Goal: Task Accomplishment & Management: Use online tool/utility

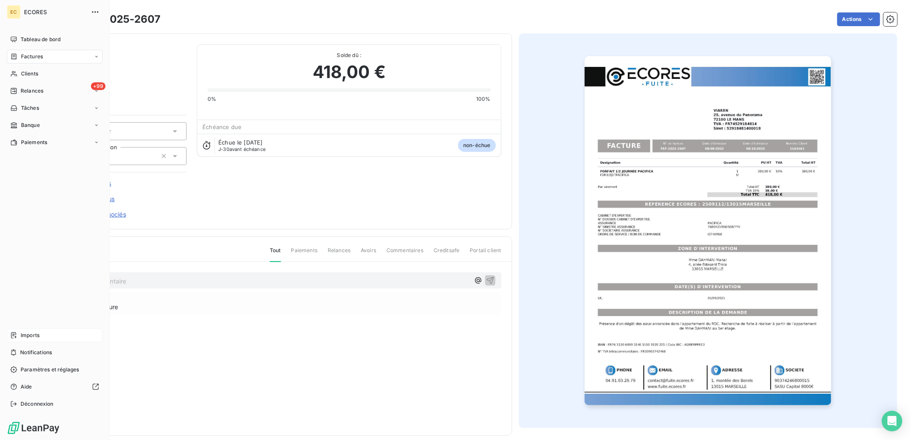
click at [24, 333] on span "Imports" at bounding box center [30, 336] width 19 height 8
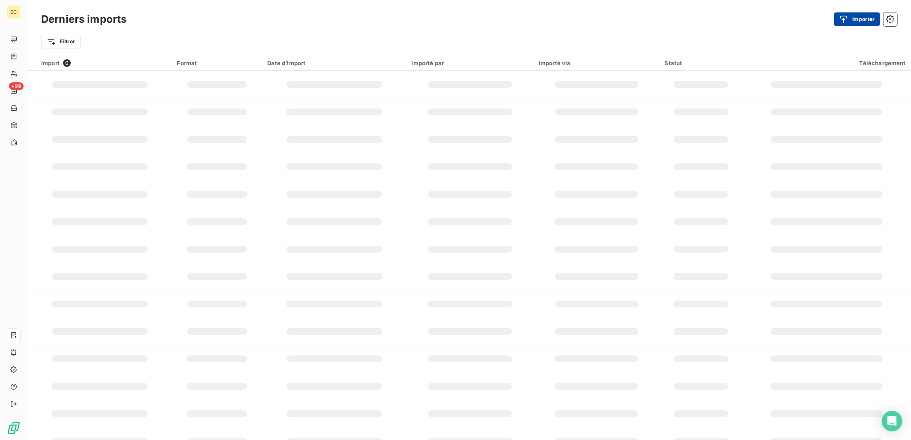
click at [864, 16] on button "Importer" at bounding box center [857, 19] width 46 height 14
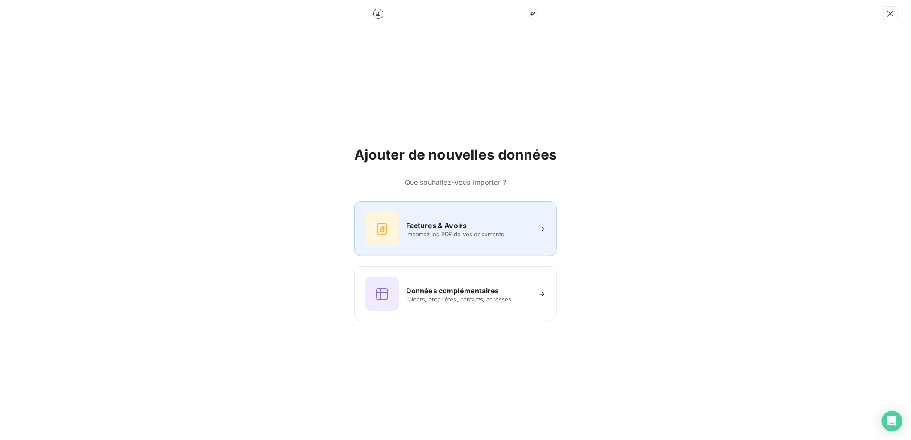
click at [449, 225] on h6 "Factures & Avoirs" at bounding box center [436, 225] width 61 height 10
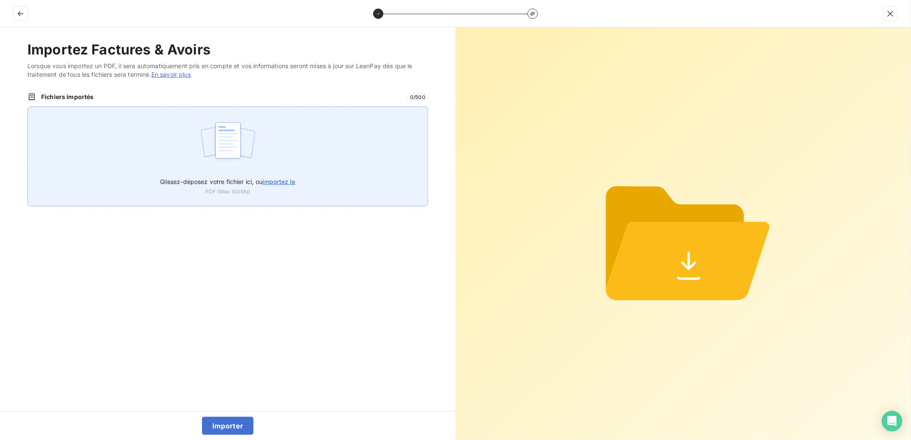
click at [293, 176] on label "Glissez-déposez votre fichier ici, ou importez le" at bounding box center [227, 180] width 135 height 16
click at [28, 107] on input "Glissez-déposez votre fichier ici, ou importez le" at bounding box center [27, 106] width 0 height 0
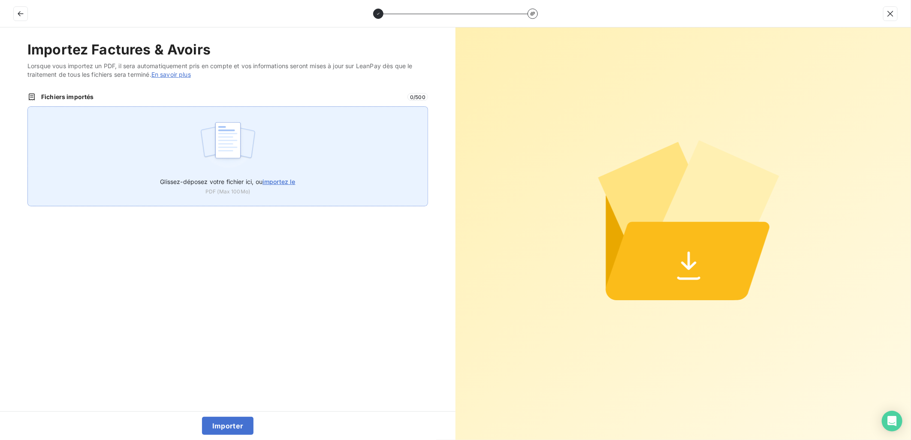
type input "C:\fakepath\FEF-2025-2608.pdf"
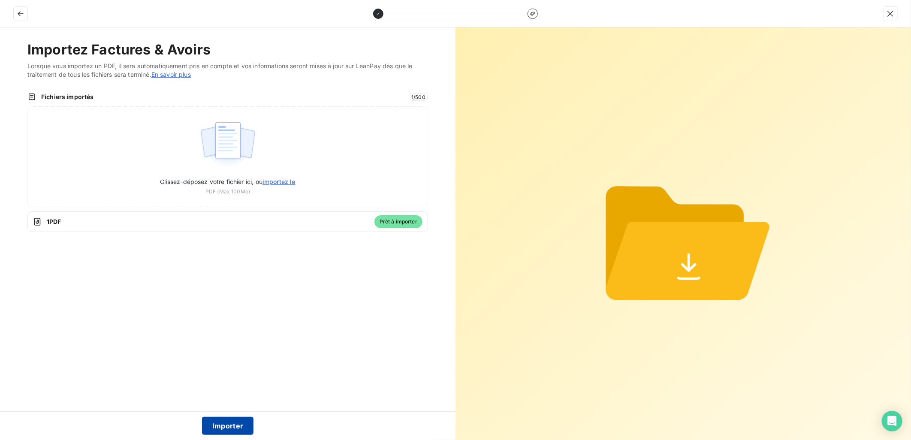
click at [217, 425] on button "Importer" at bounding box center [228, 426] width 52 height 18
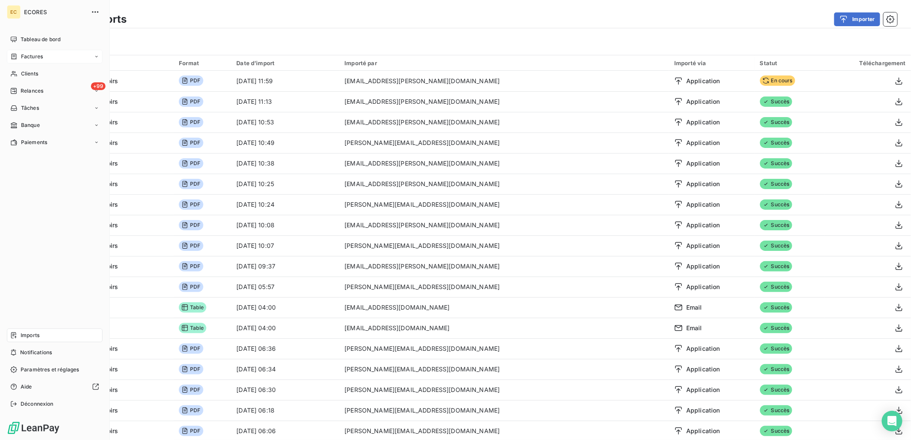
click at [24, 55] on span "Factures" at bounding box center [32, 57] width 22 height 8
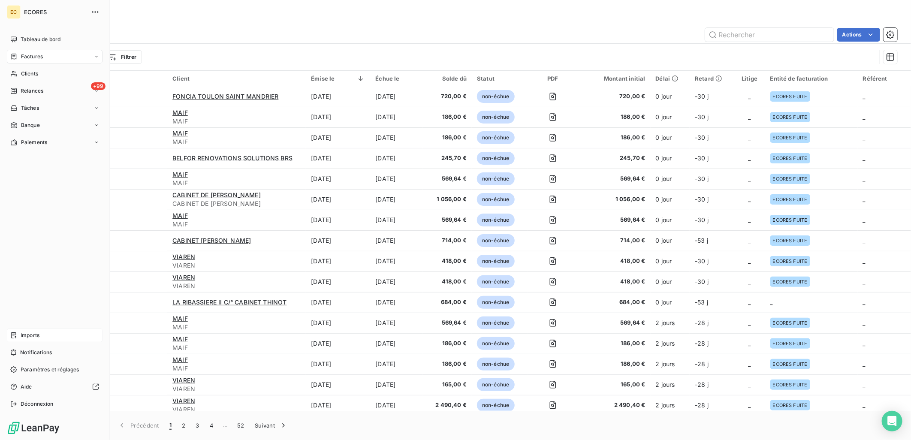
click at [33, 54] on span "Factures" at bounding box center [32, 57] width 22 height 8
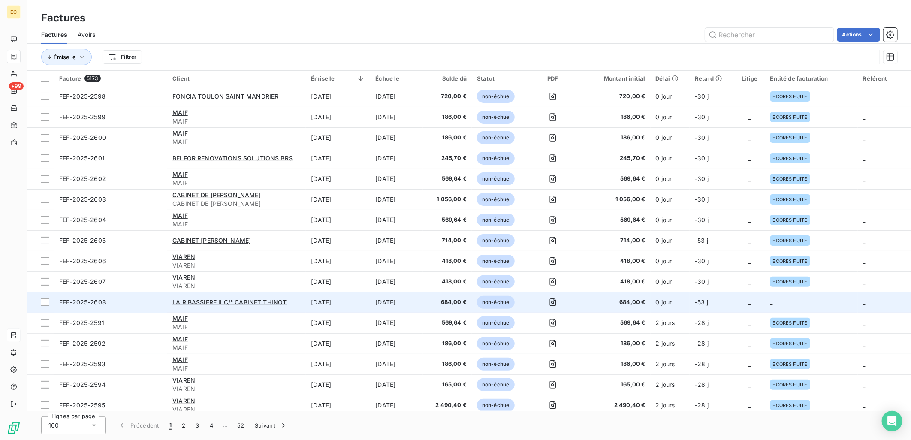
click at [732, 303] on td "-53 j" at bounding box center [712, 302] width 45 height 21
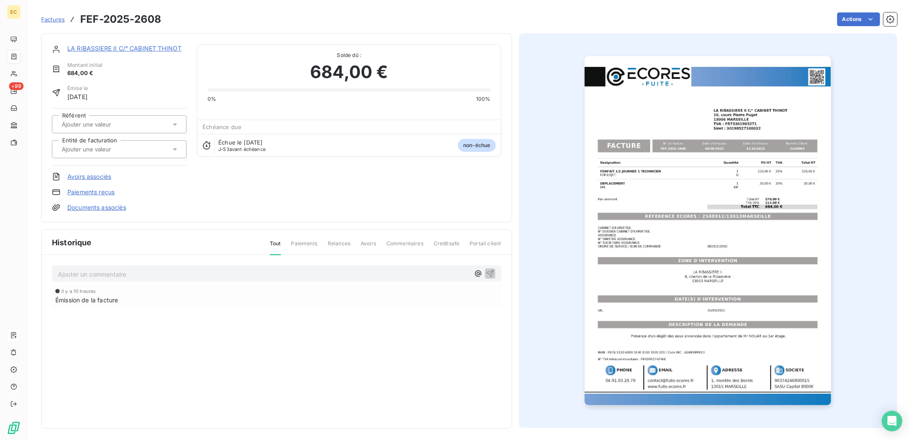
click at [93, 204] on link "Documents associés" at bounding box center [96, 207] width 59 height 9
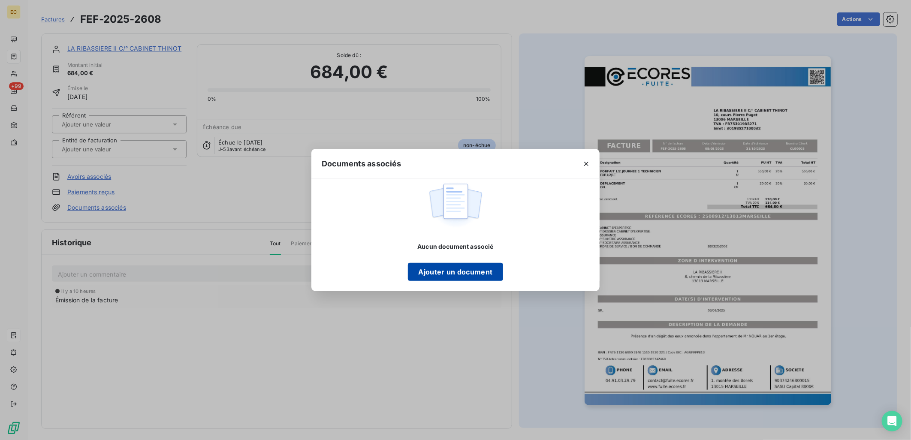
click at [460, 274] on button "Ajouter un document" at bounding box center [455, 272] width 95 height 18
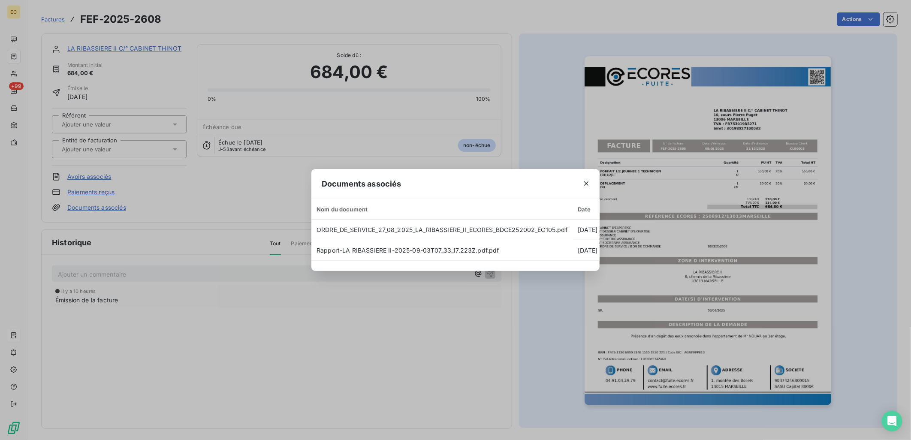
click at [364, 312] on div "Documents associés Nom du document Date Taille ORDRE_DE_SERVICE_27_08_2025_LA_R…" at bounding box center [455, 220] width 911 height 440
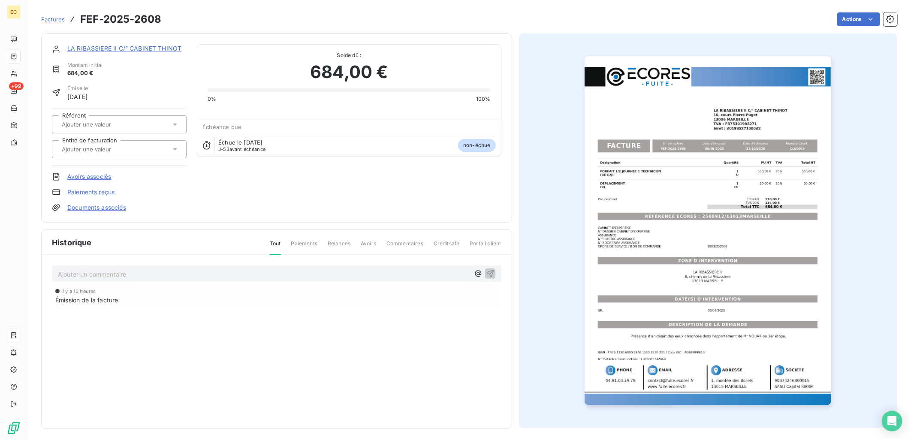
click at [72, 148] on input "text" at bounding box center [104, 149] width 86 height 8
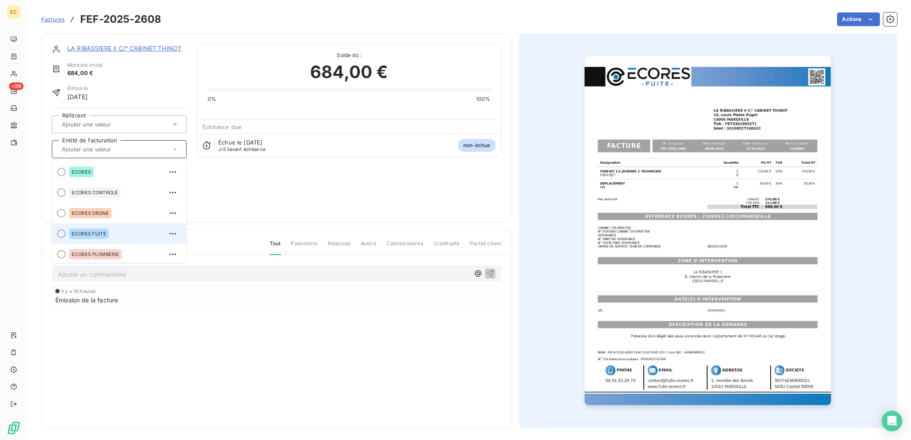
click at [100, 232] on span "ECORES FUITE" at bounding box center [89, 233] width 35 height 5
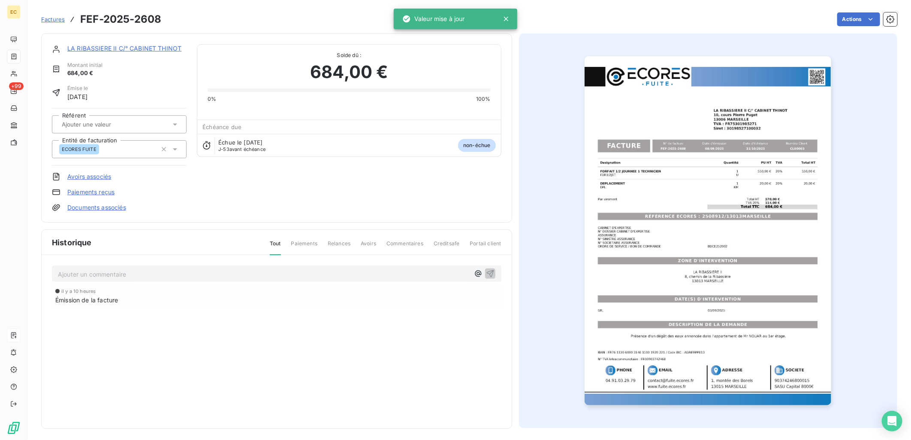
click at [113, 45] on link "LA RIBASSIERE II C/° CABINET THINOT" at bounding box center [124, 48] width 114 height 7
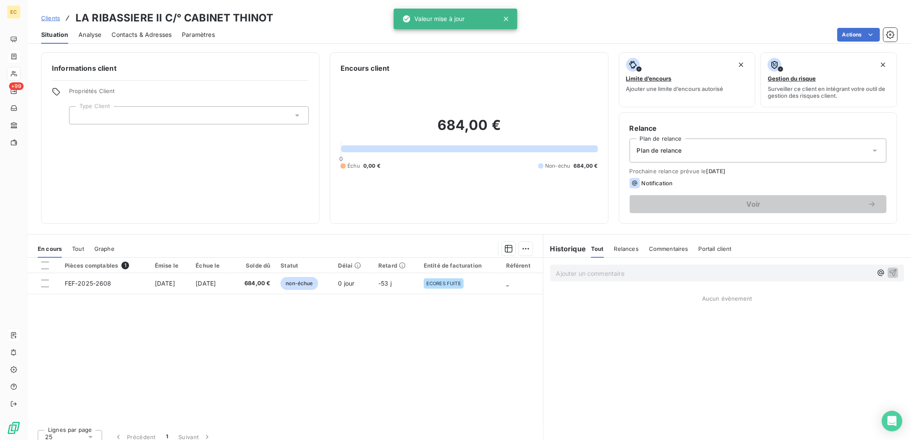
click at [167, 114] on div at bounding box center [189, 115] width 240 height 18
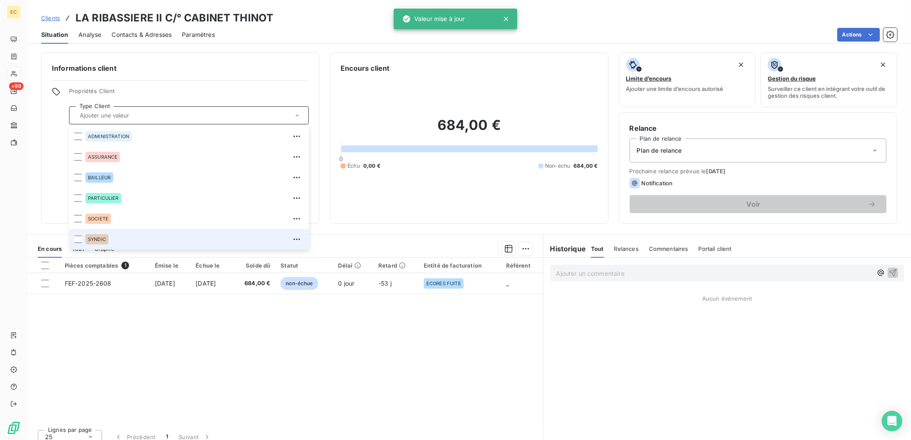
click at [131, 233] on div "SYNDIC" at bounding box center [194, 239] width 218 height 14
click at [694, 151] on div "Plan de relance" at bounding box center [758, 151] width 257 height 24
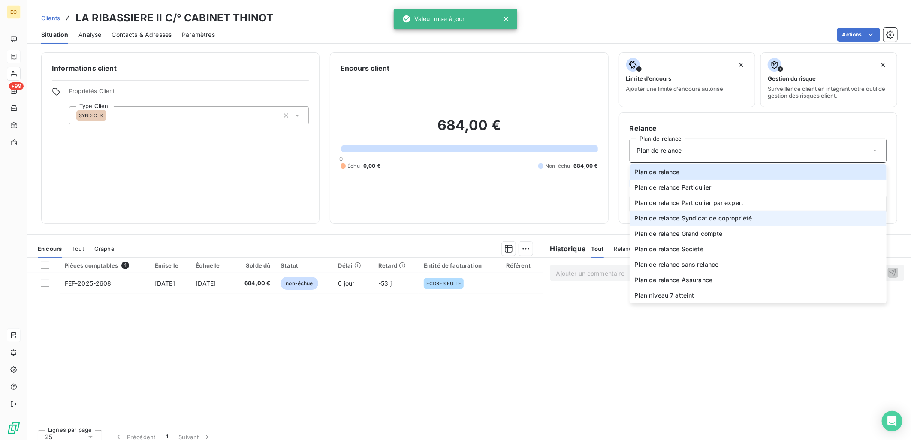
click at [704, 214] on span "Plan de relance Syndicat de copropriété" at bounding box center [694, 218] width 118 height 9
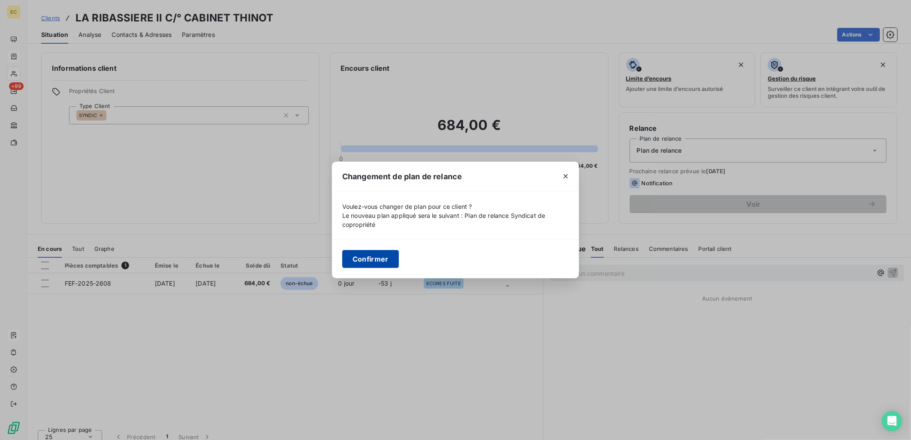
click at [379, 260] on button "Confirmer" at bounding box center [370, 259] width 57 height 18
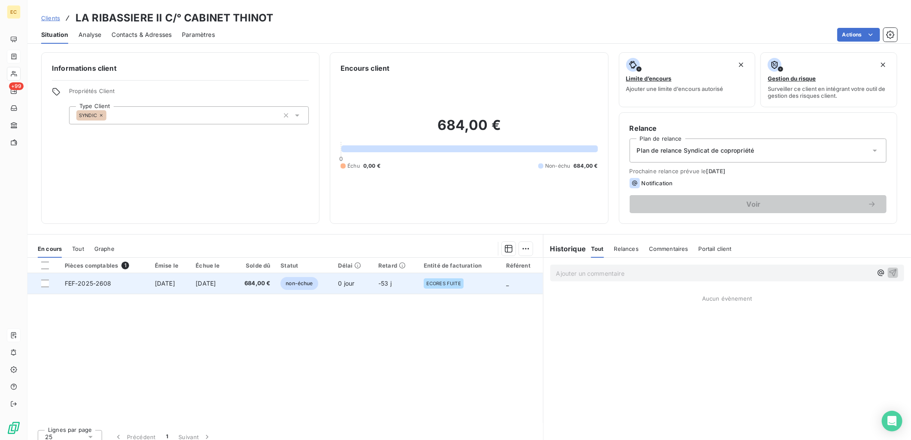
click at [211, 281] on span "[DATE]" at bounding box center [206, 283] width 20 height 7
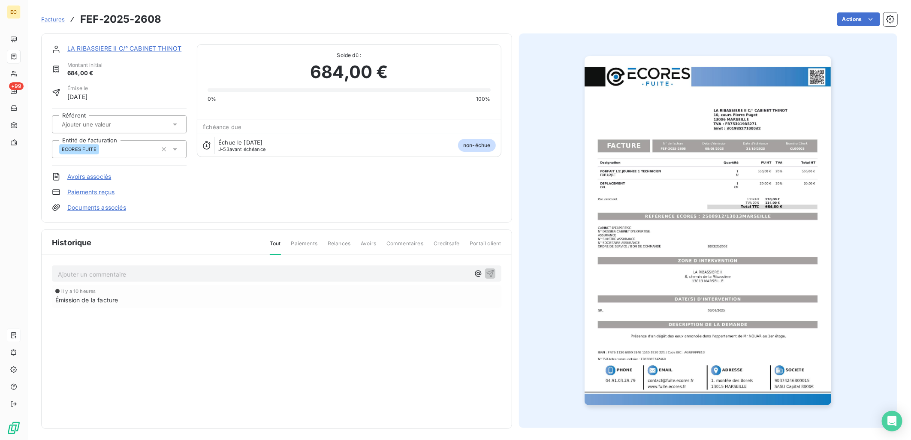
click at [103, 207] on link "Documents associés" at bounding box center [96, 207] width 59 height 9
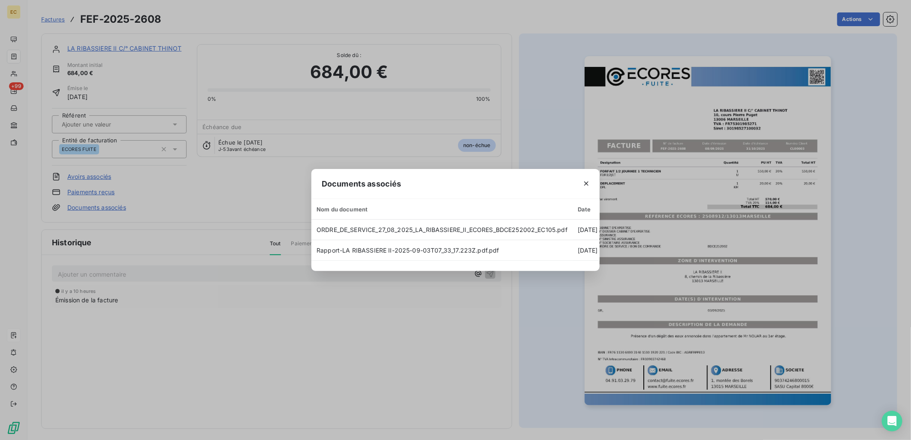
click at [551, 79] on div "Documents associés Nom du document Date Taille ORDRE_DE_SERVICE_27_08_2025_LA_R…" at bounding box center [455, 220] width 911 height 440
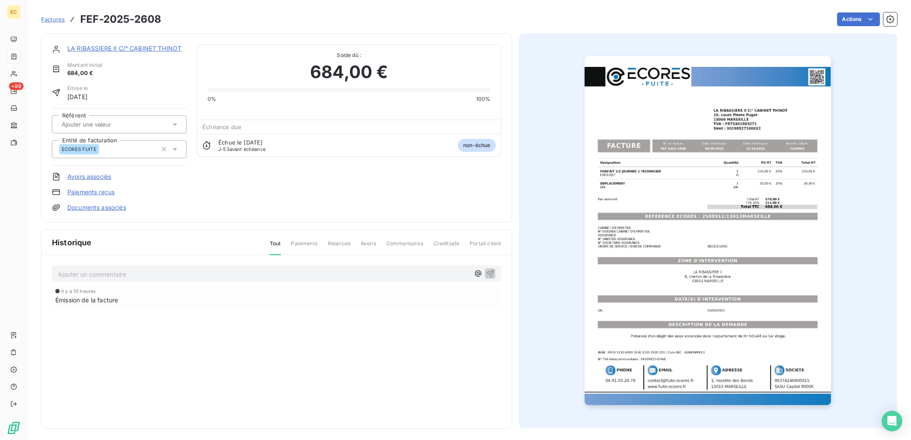
click at [96, 205] on link "Documents associés" at bounding box center [96, 207] width 59 height 9
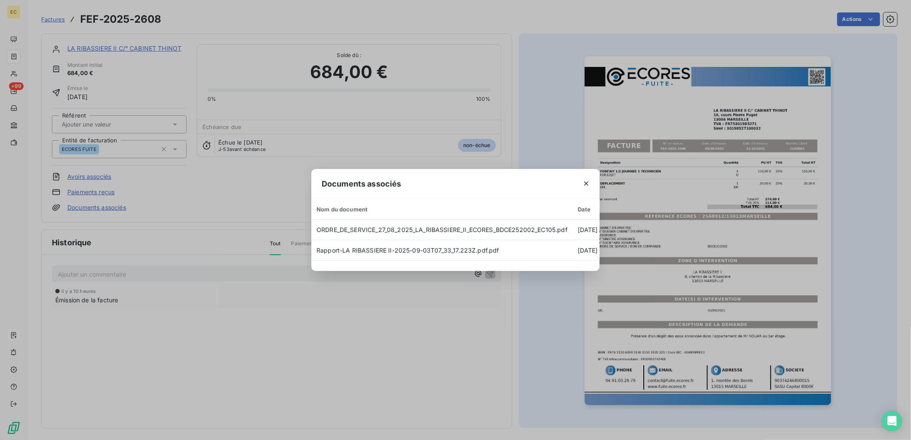
click at [269, 350] on div "Documents associés Nom du document Date Taille ORDRE_DE_SERVICE_27_08_2025_LA_R…" at bounding box center [455, 220] width 911 height 440
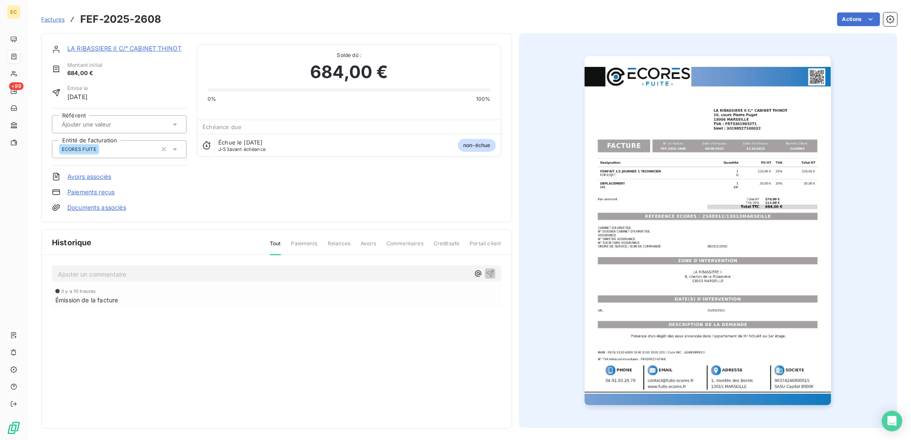
click at [100, 208] on link "Documents associés" at bounding box center [96, 207] width 59 height 9
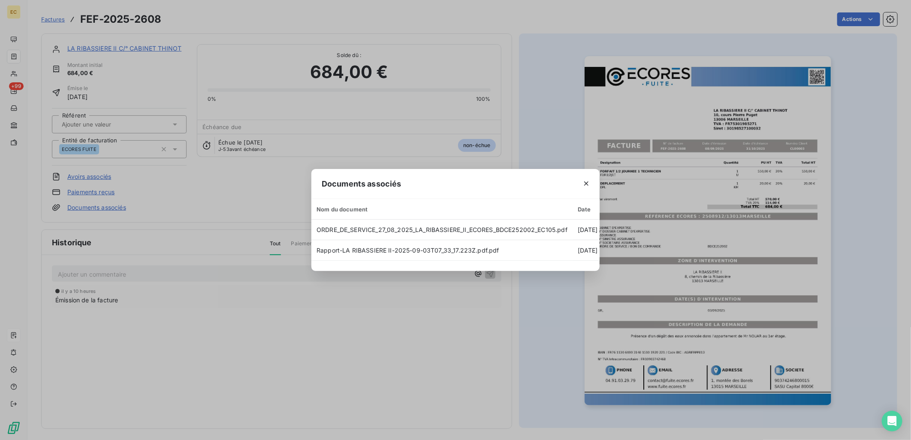
click at [222, 236] on div "Documents associés Nom du document Date Taille ORDRE_DE_SERVICE_27_08_2025_LA_R…" at bounding box center [455, 220] width 911 height 440
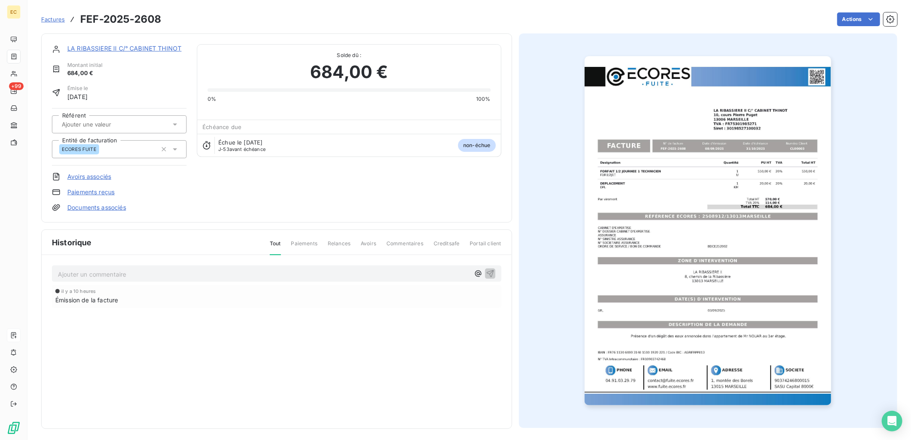
click at [118, 210] on link "Documents associés" at bounding box center [96, 207] width 59 height 9
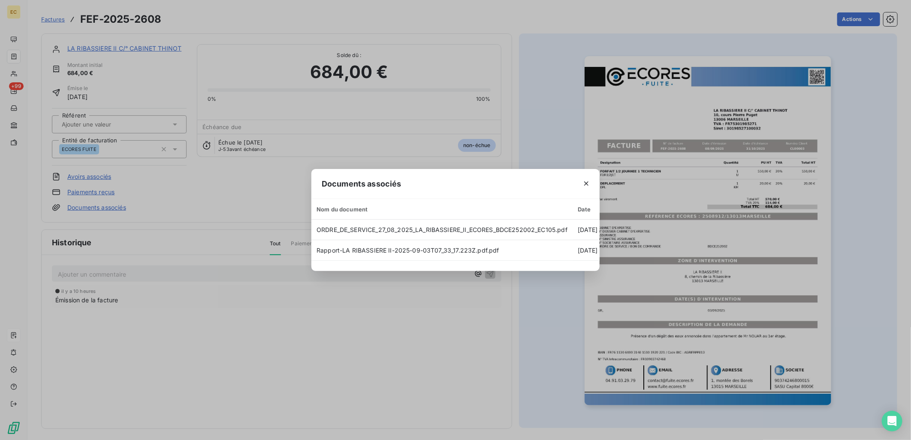
click at [325, 313] on div "Documents associés Nom du document Date Taille ORDRE_DE_SERVICE_27_08_2025_LA_R…" at bounding box center [455, 220] width 911 height 440
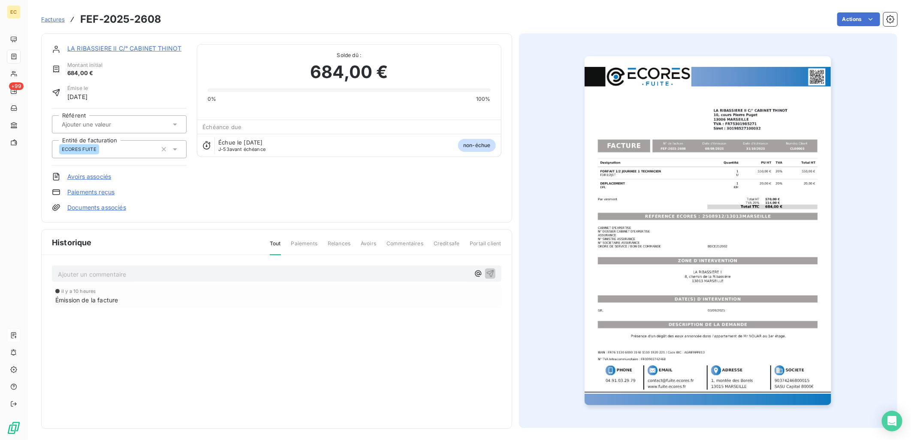
click at [118, 46] on link "LA RIBASSIERE II C/° CABINET THINOT" at bounding box center [124, 48] width 114 height 7
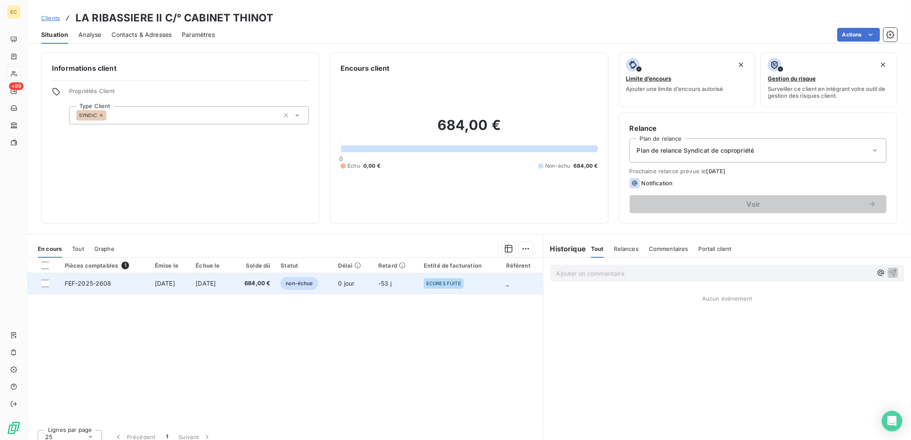
click at [190, 278] on td "[DATE]" at bounding box center [170, 283] width 41 height 21
